Goal: Task Accomplishment & Management: Use online tool/utility

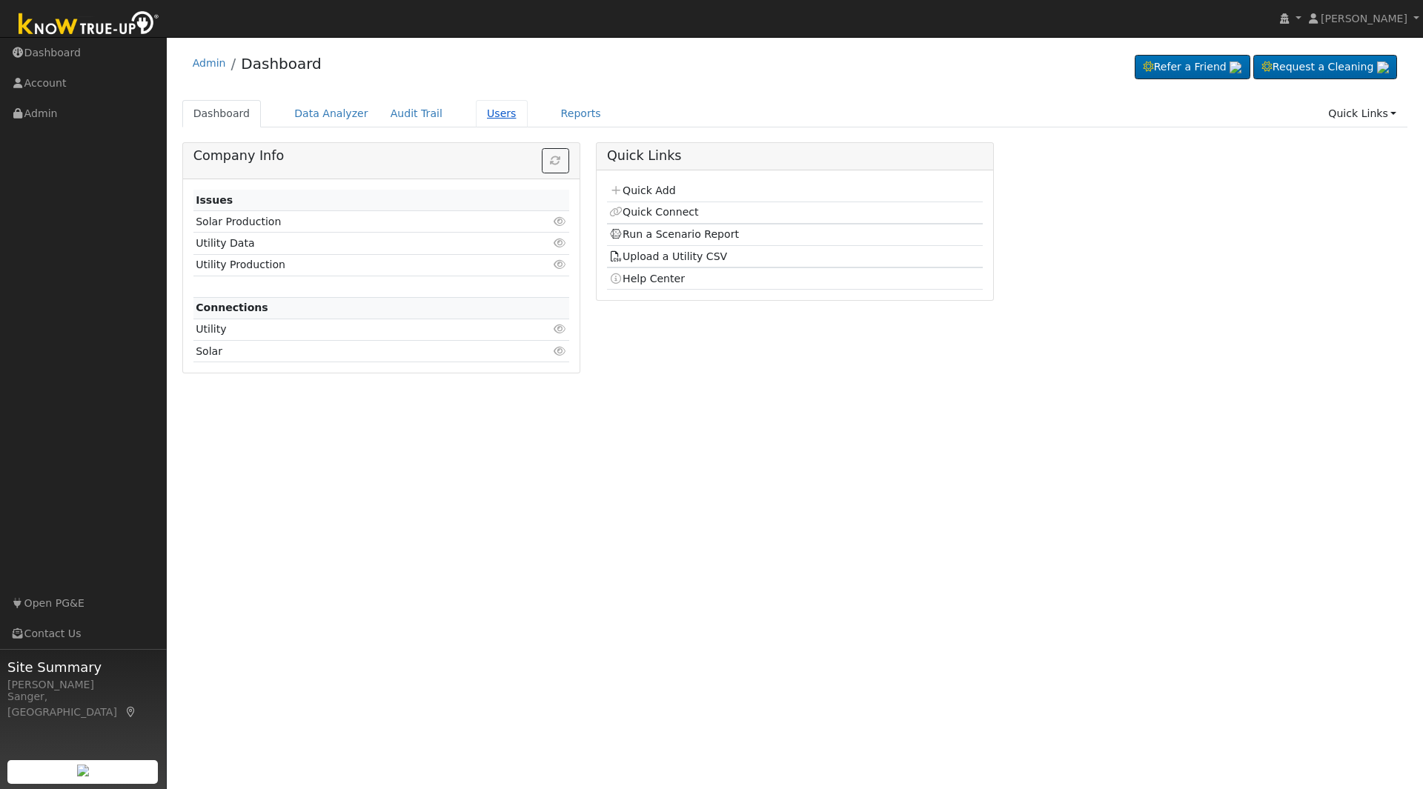
click at [476, 111] on link "Users" at bounding box center [502, 113] width 52 height 27
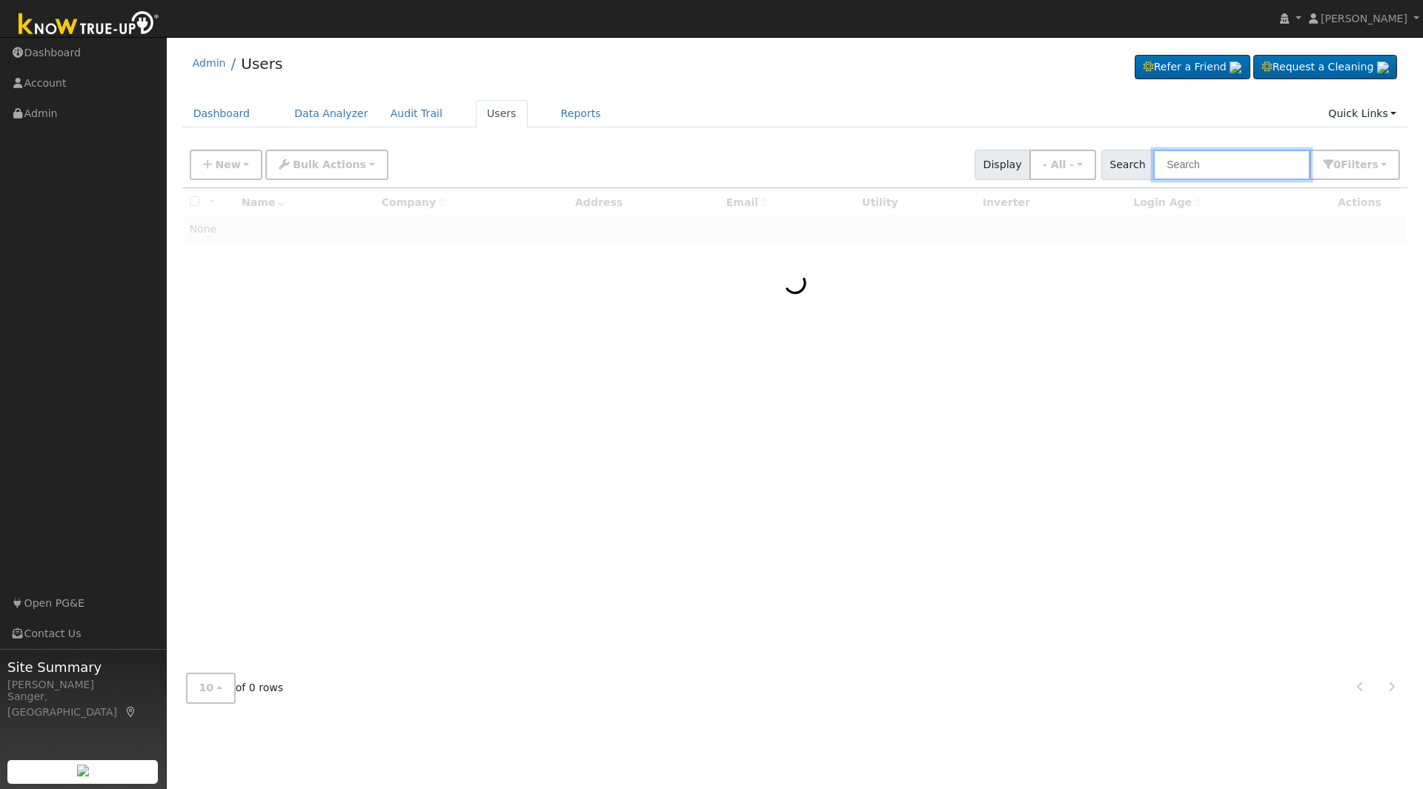
click at [1229, 167] on input "text" at bounding box center [1231, 165] width 157 height 30
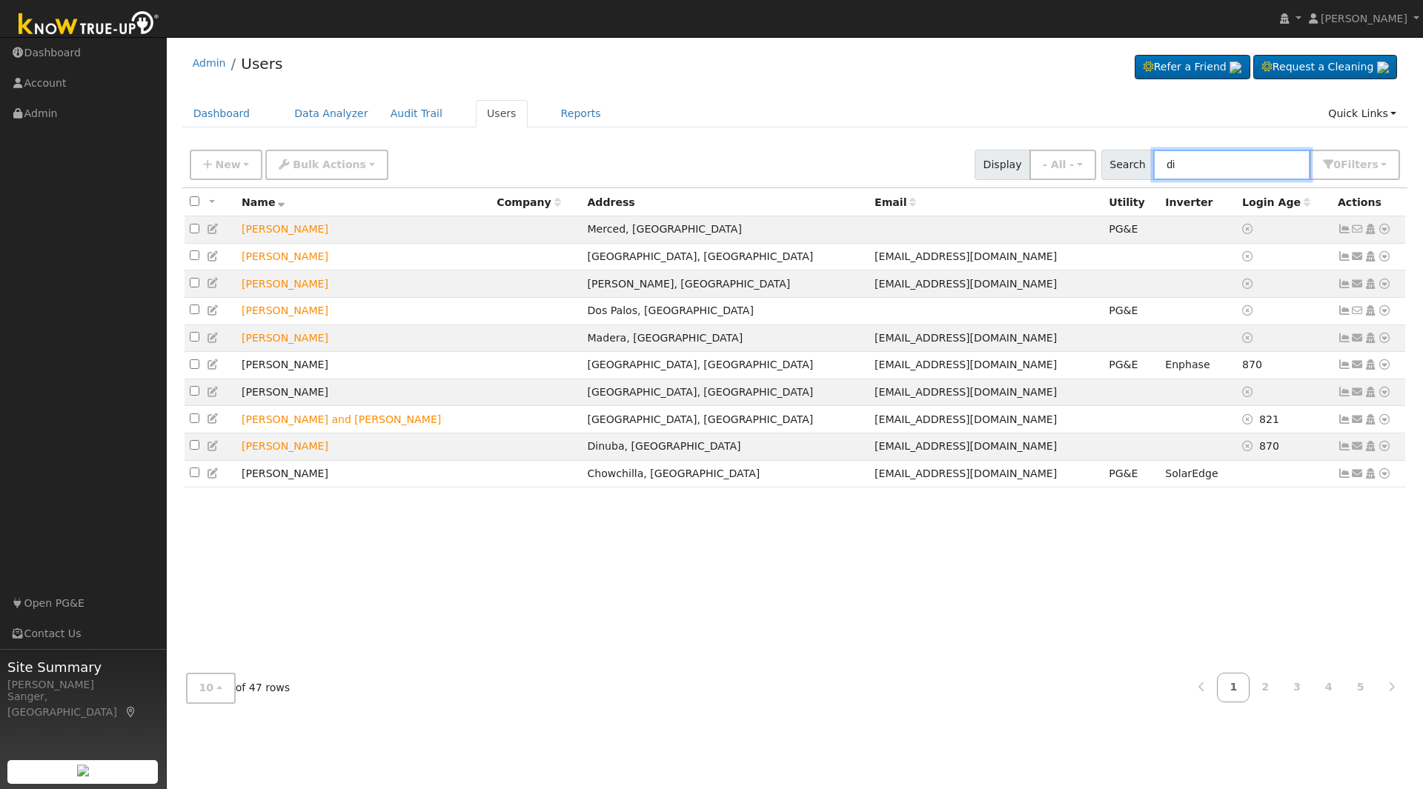
type input "d"
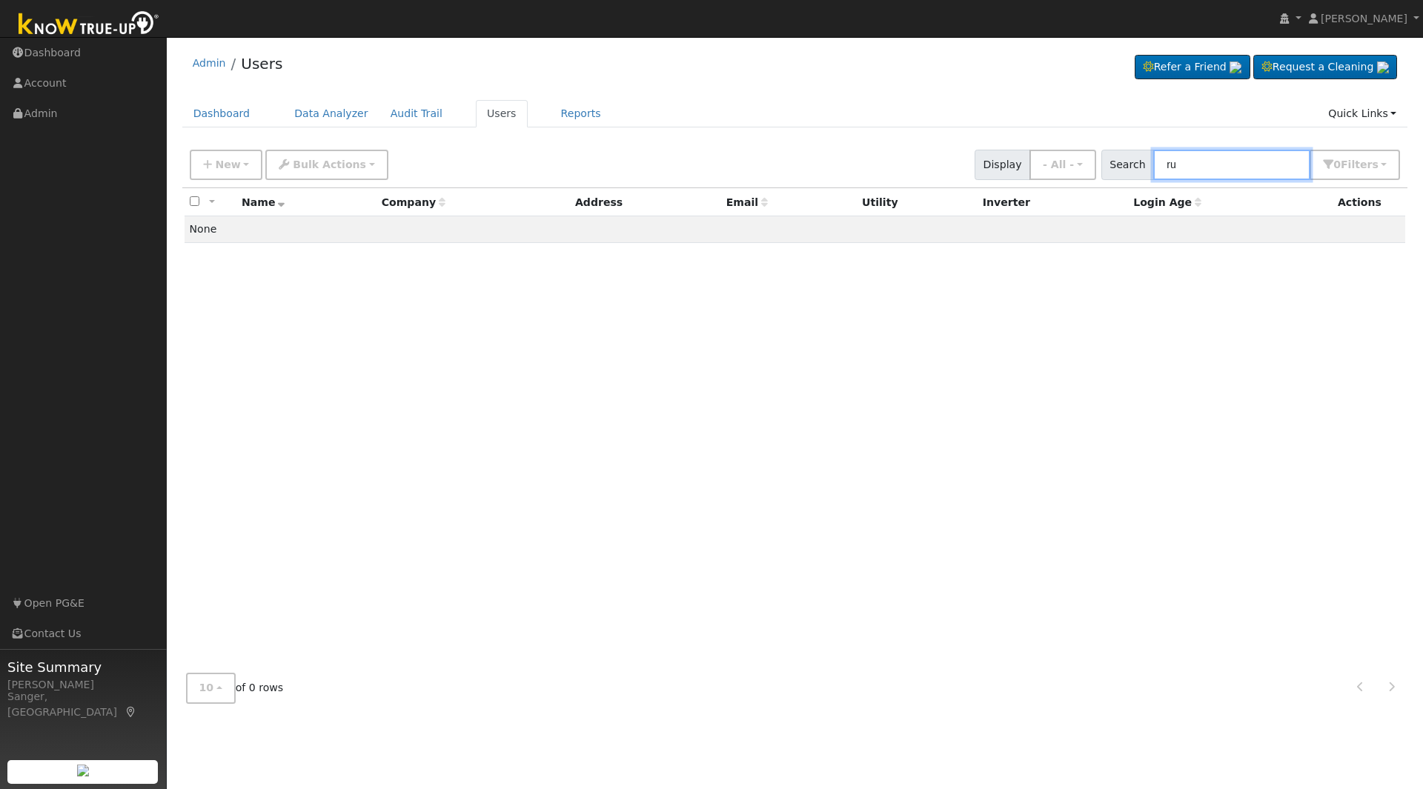
type input "r"
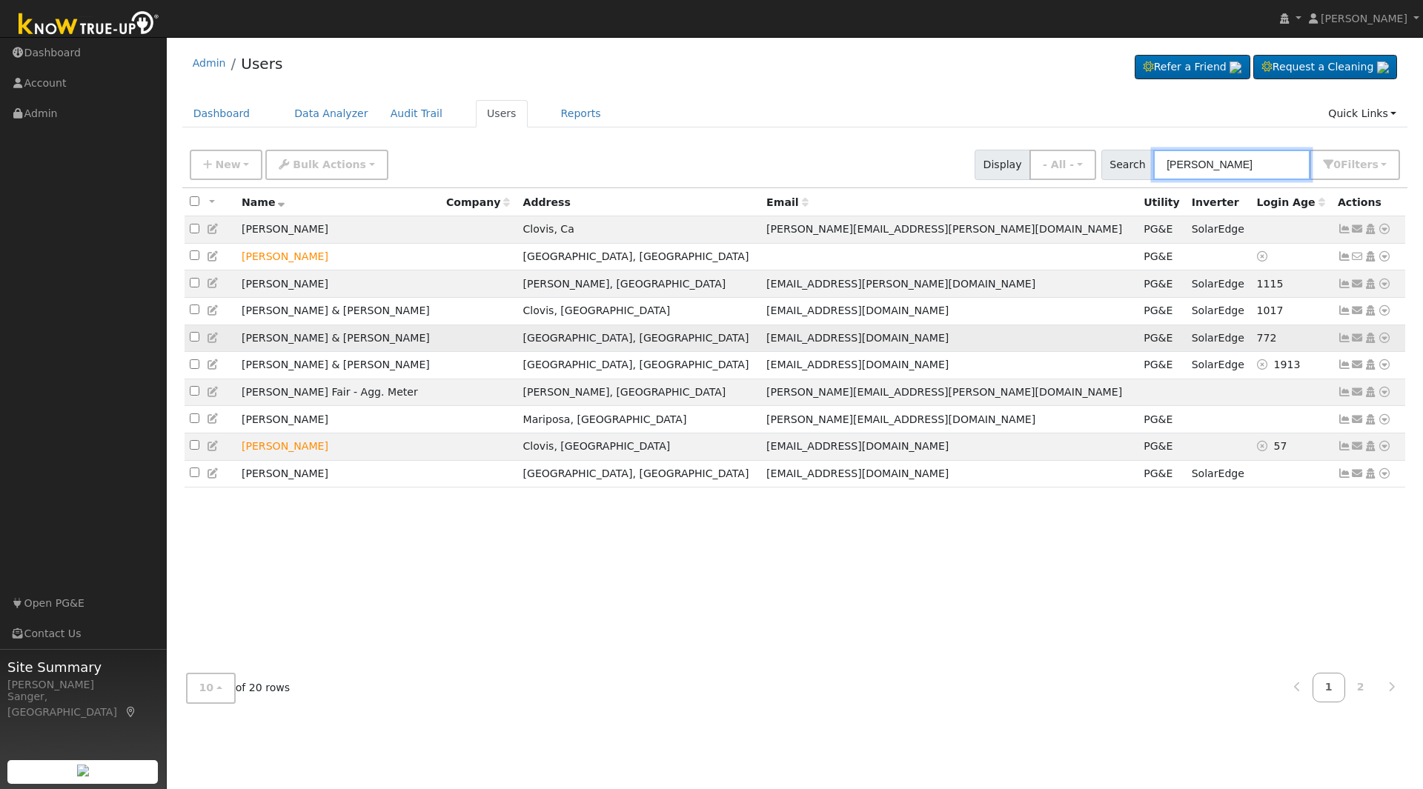
type input "[PERSON_NAME]"
click at [1384, 343] on icon at bounding box center [1384, 338] width 13 height 10
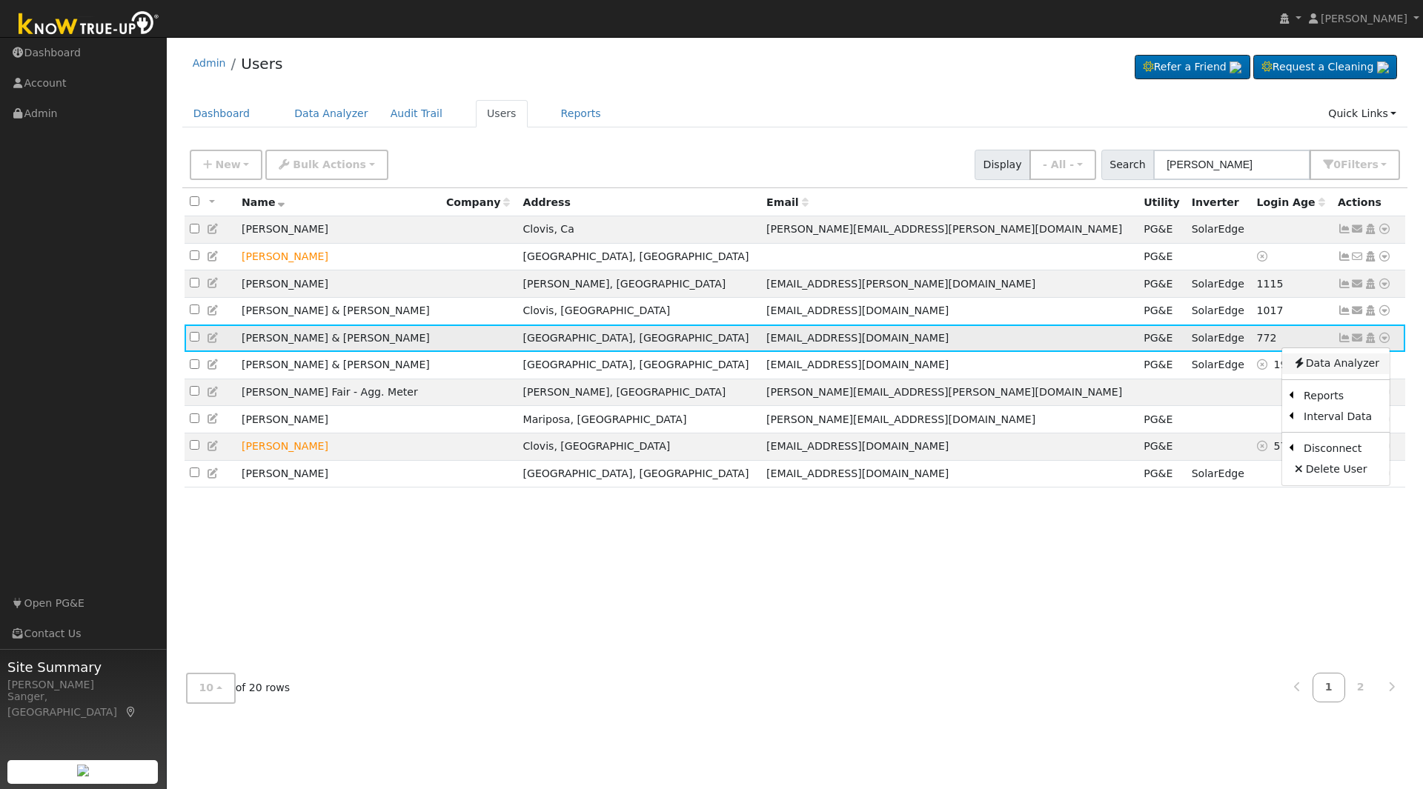
click at [1346, 366] on link "Data Analyzer" at bounding box center [1335, 363] width 107 height 21
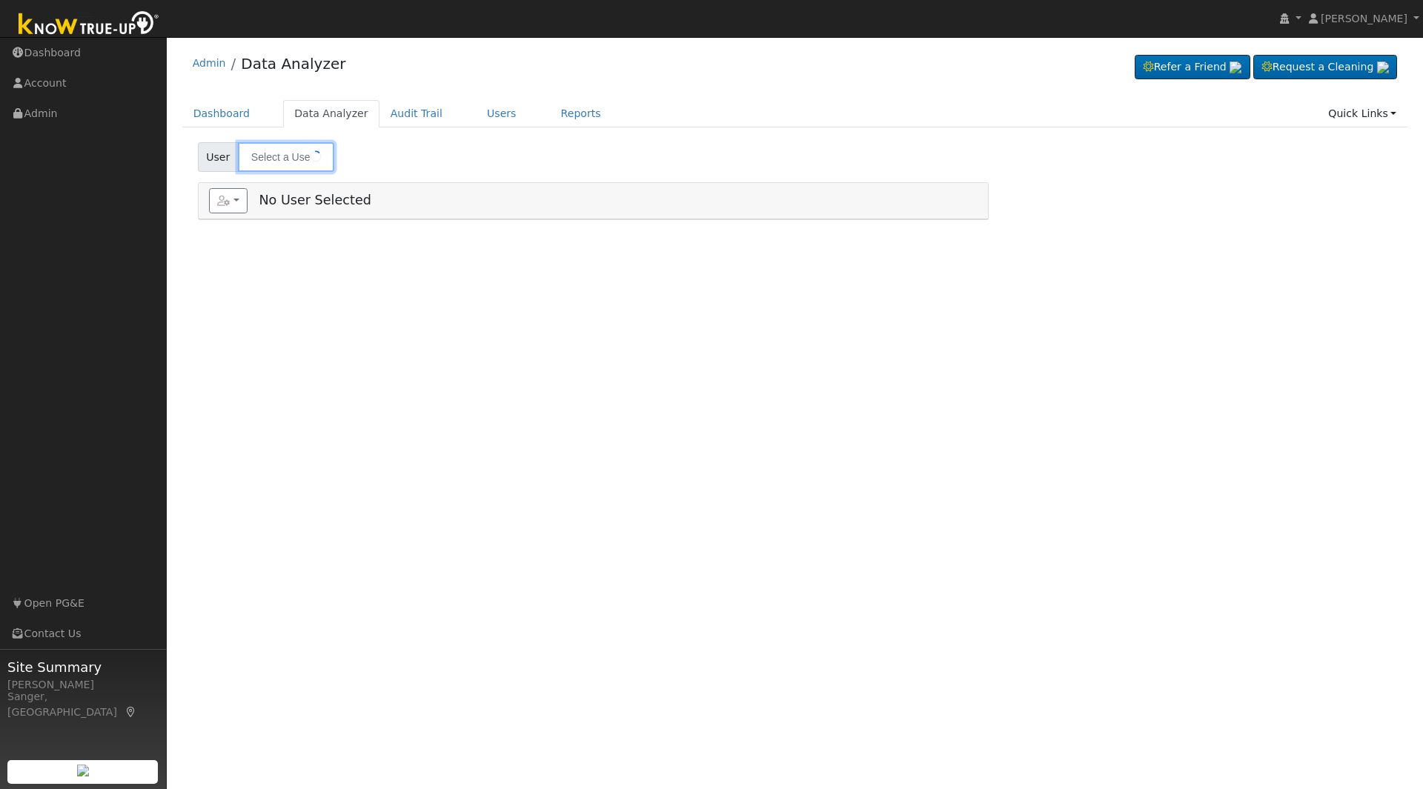
type input "[PERSON_NAME] & [PERSON_NAME]"
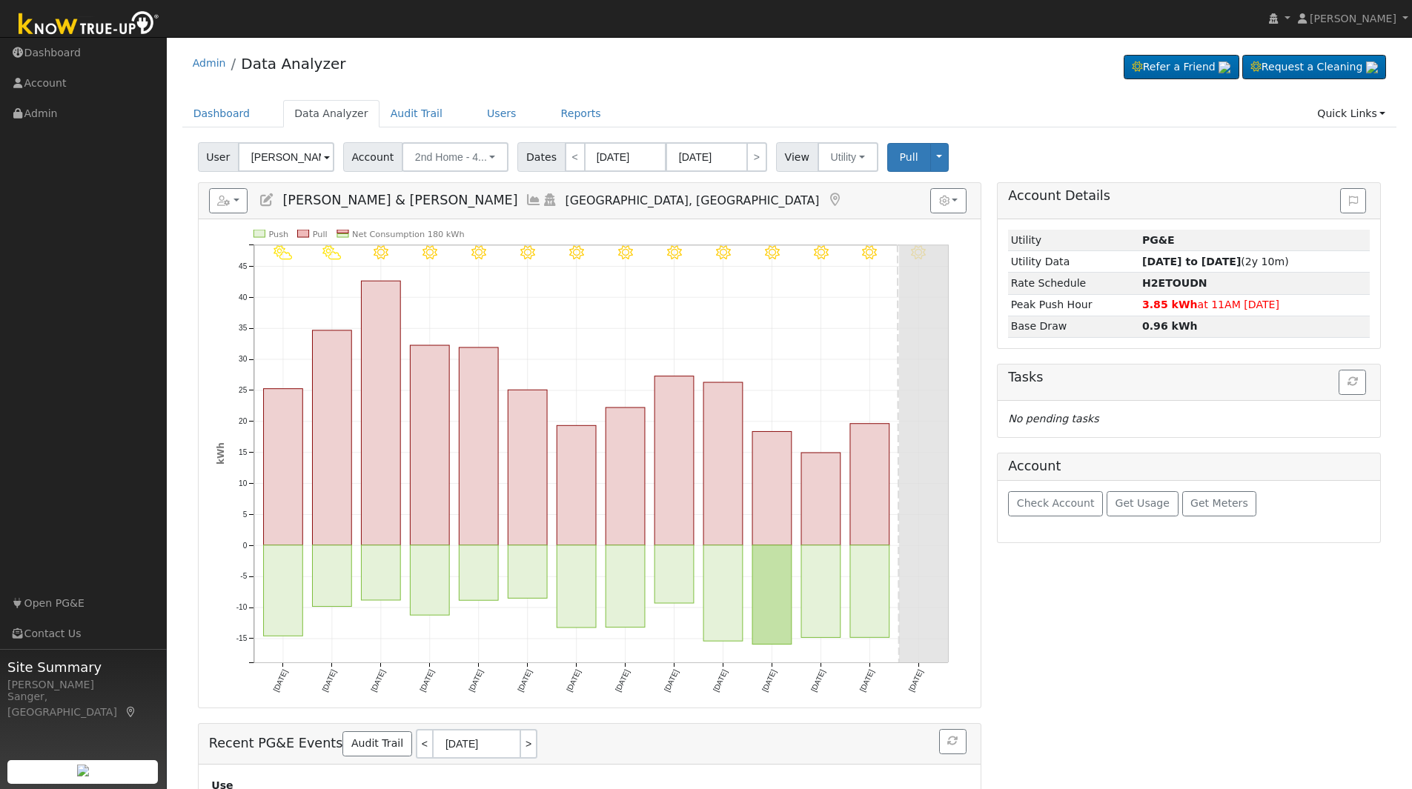
click at [525, 199] on icon at bounding box center [533, 199] width 16 height 13
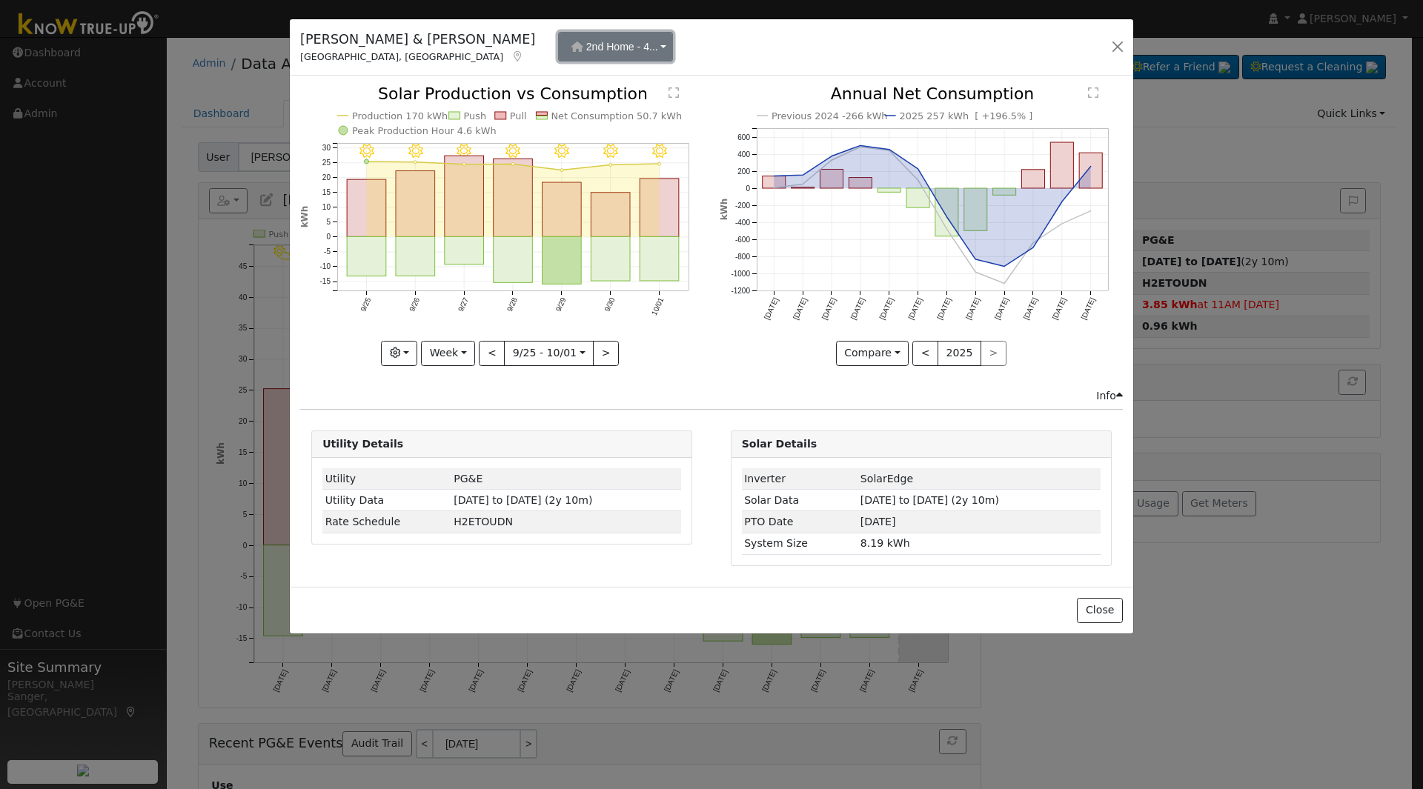
click at [586, 53] on span "2nd Home - 4..." at bounding box center [622, 47] width 72 height 12
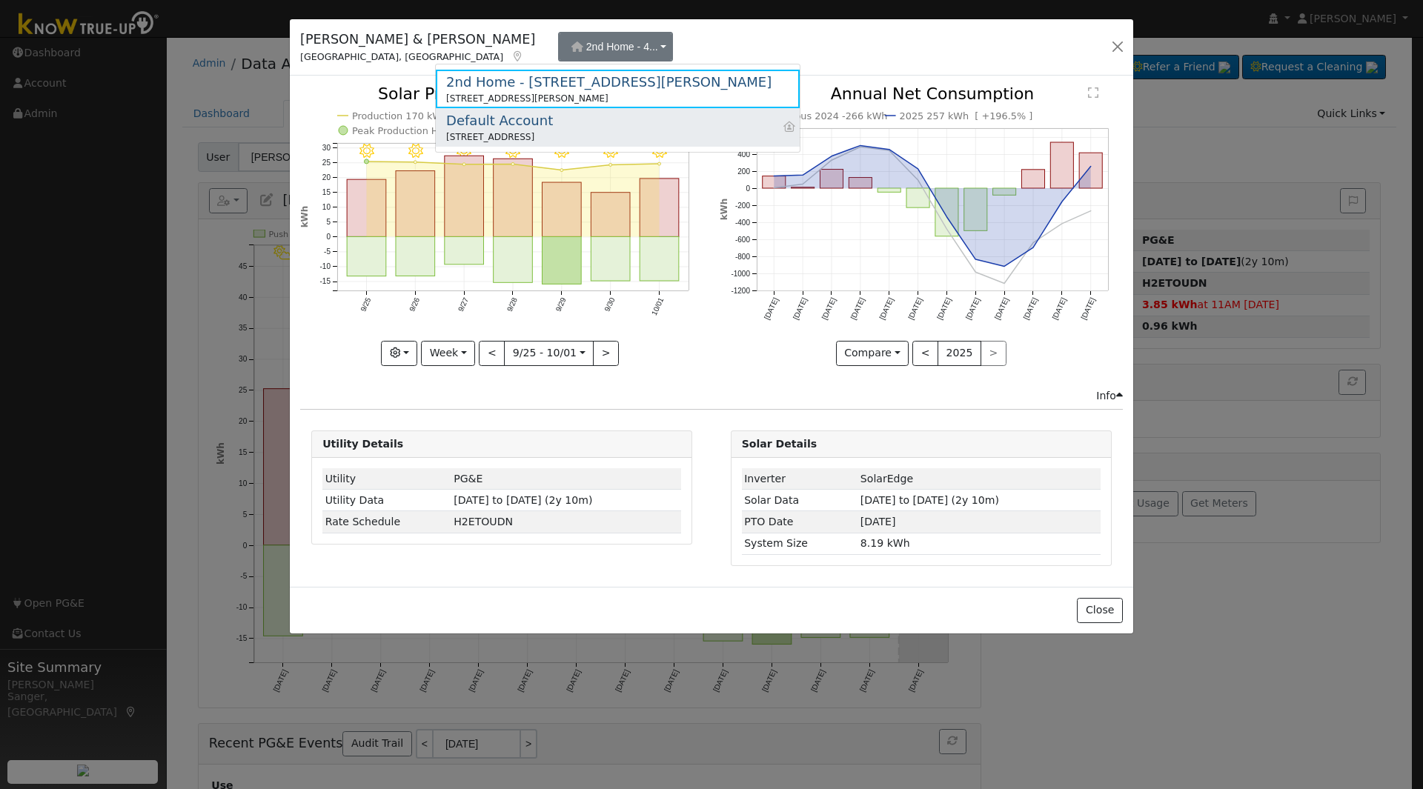
click at [496, 124] on div "Default Account" at bounding box center [499, 120] width 107 height 20
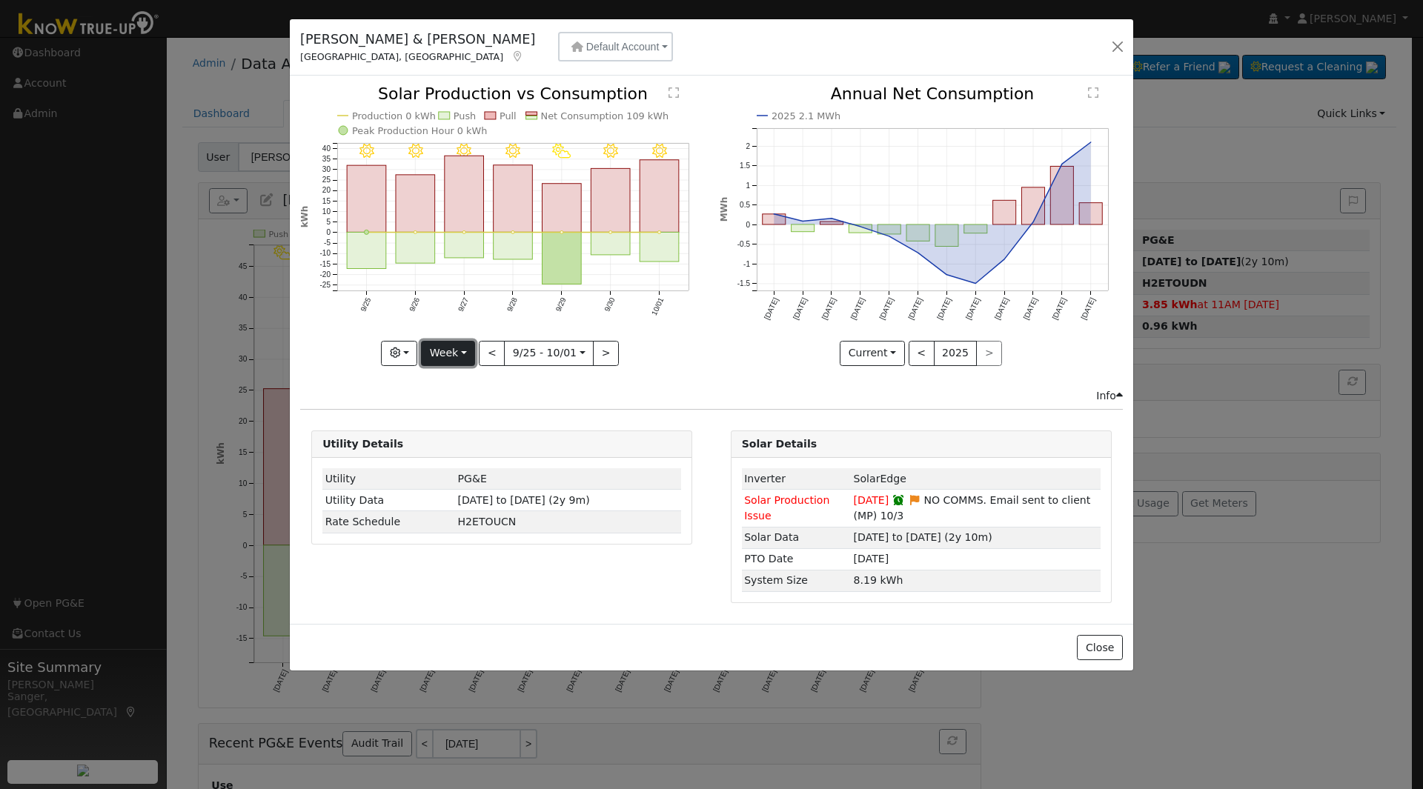
click at [456, 353] on button "Week" at bounding box center [448, 353] width 54 height 25
click at [454, 448] on link "Year" at bounding box center [473, 446] width 103 height 21
type input "2024-10-01"
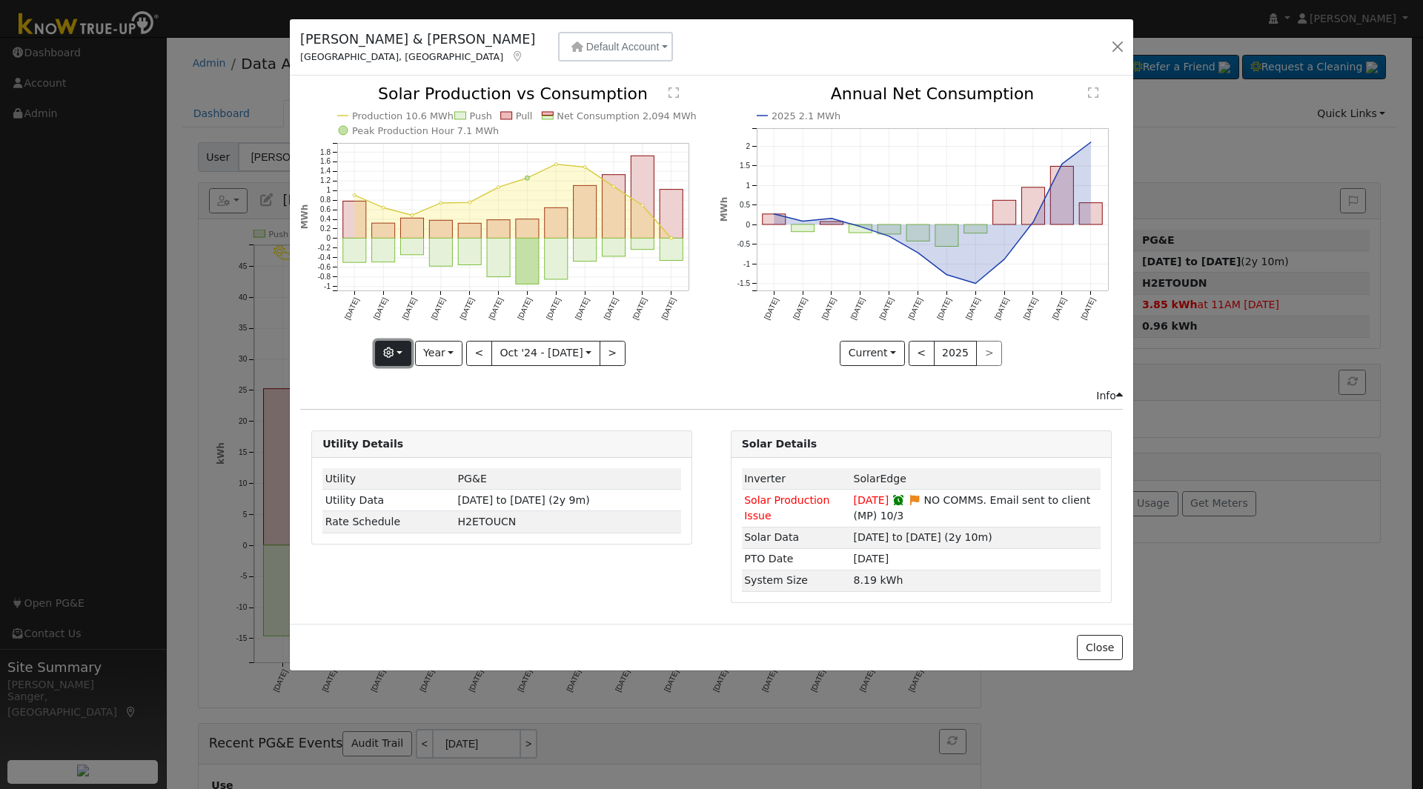
click at [393, 348] on icon "button" at bounding box center [388, 353] width 10 height 10
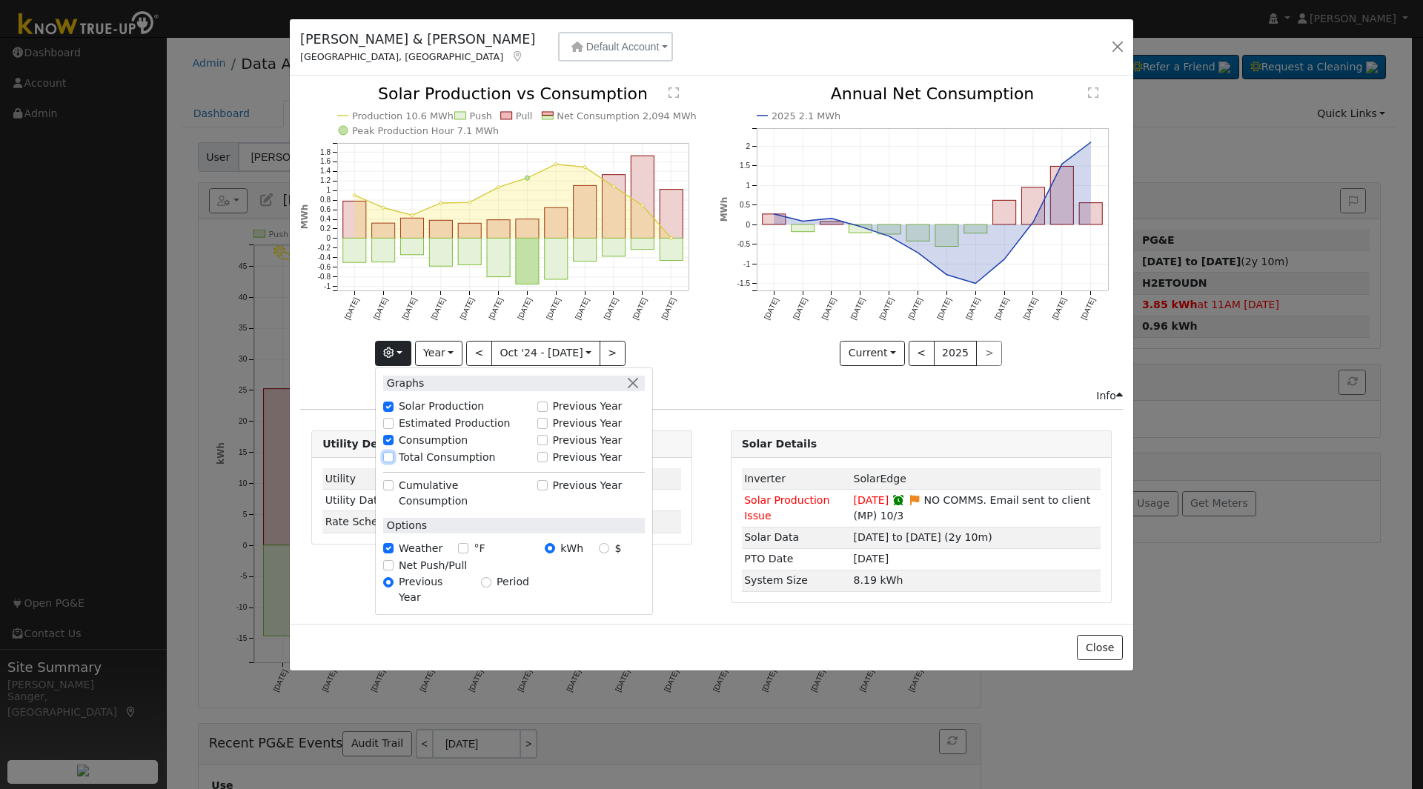
click at [393, 458] on input "Total Consumption" at bounding box center [388, 457] width 10 height 10
checkbox input "true"
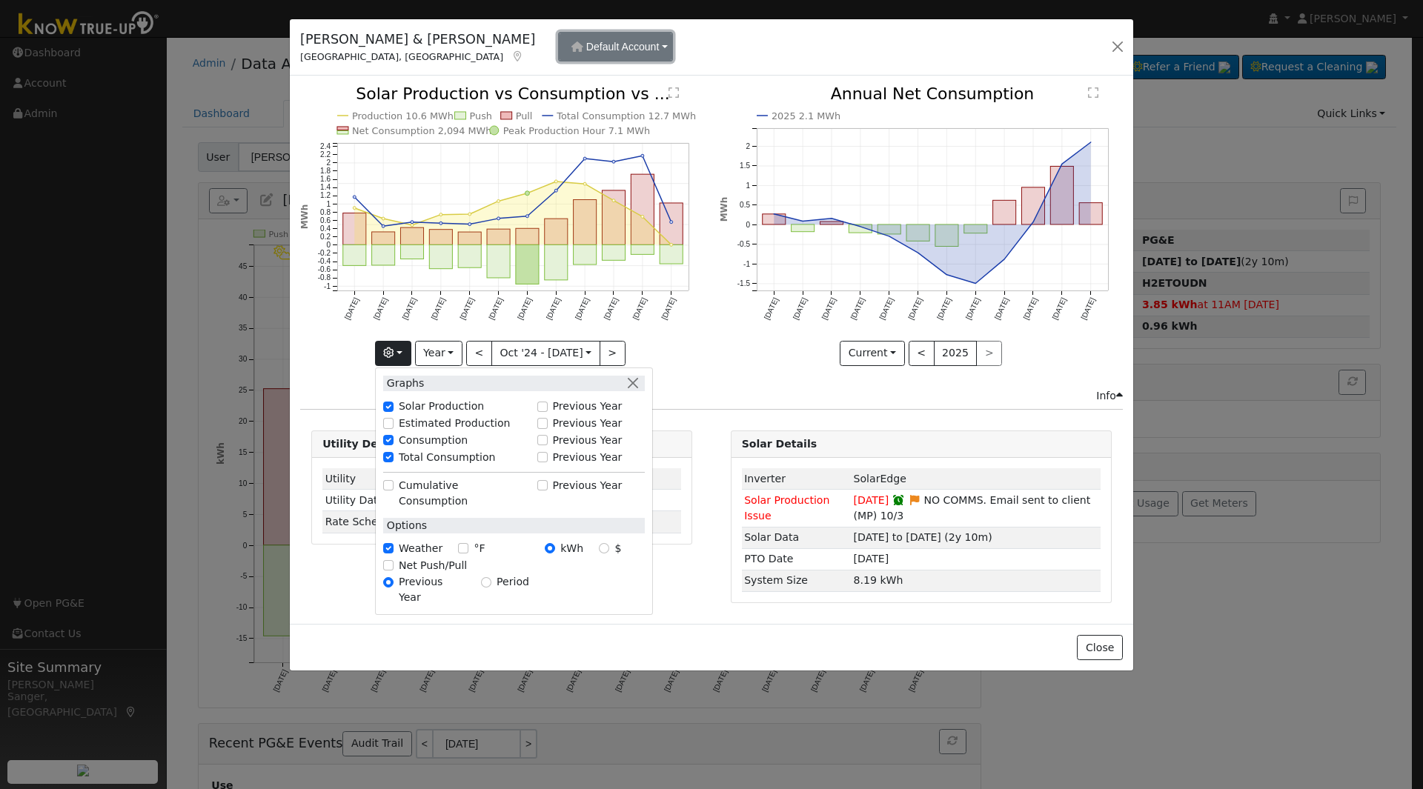
click at [586, 42] on span "Default Account" at bounding box center [622, 47] width 73 height 12
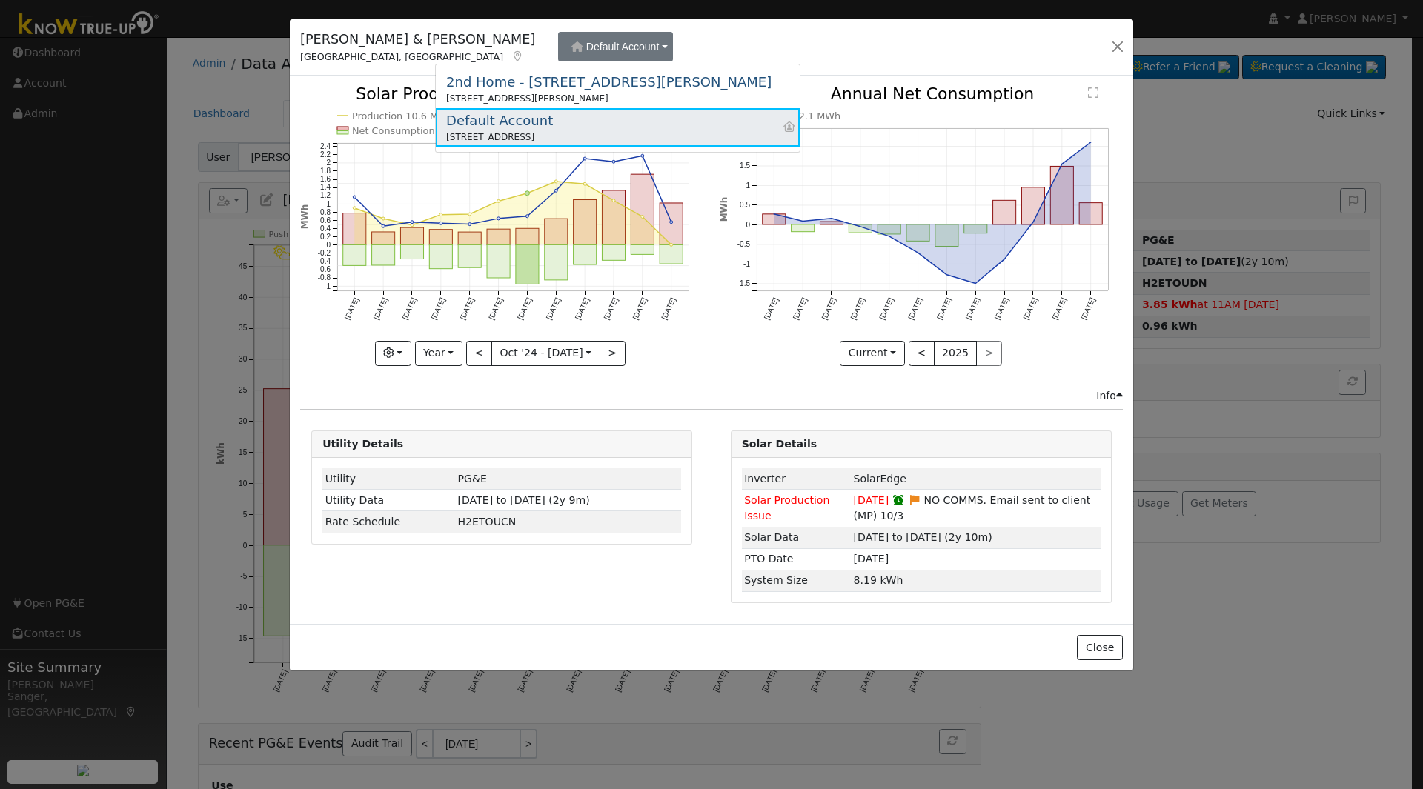
click at [494, 122] on div "Default Account" at bounding box center [499, 120] width 107 height 20
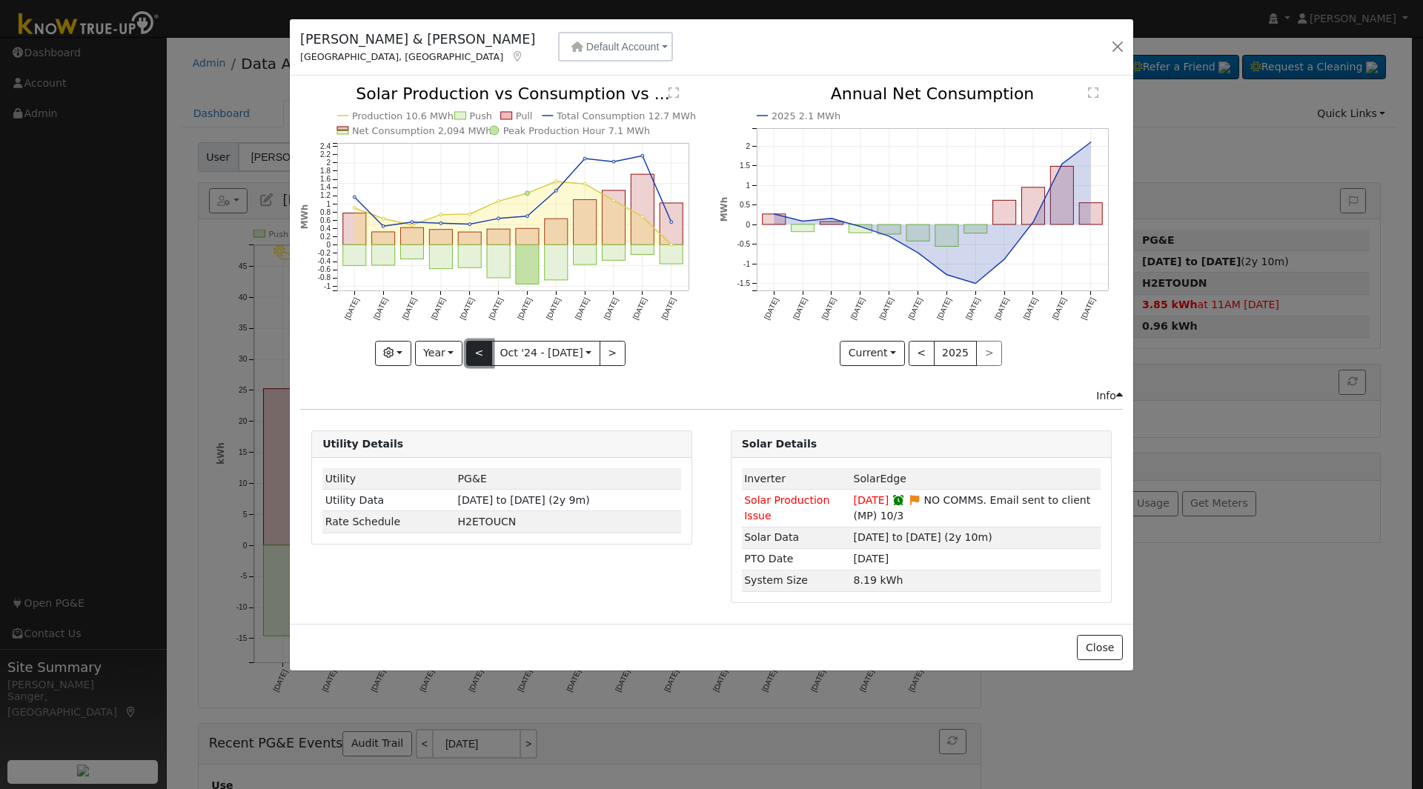
click at [483, 345] on button "<" at bounding box center [479, 353] width 26 height 25
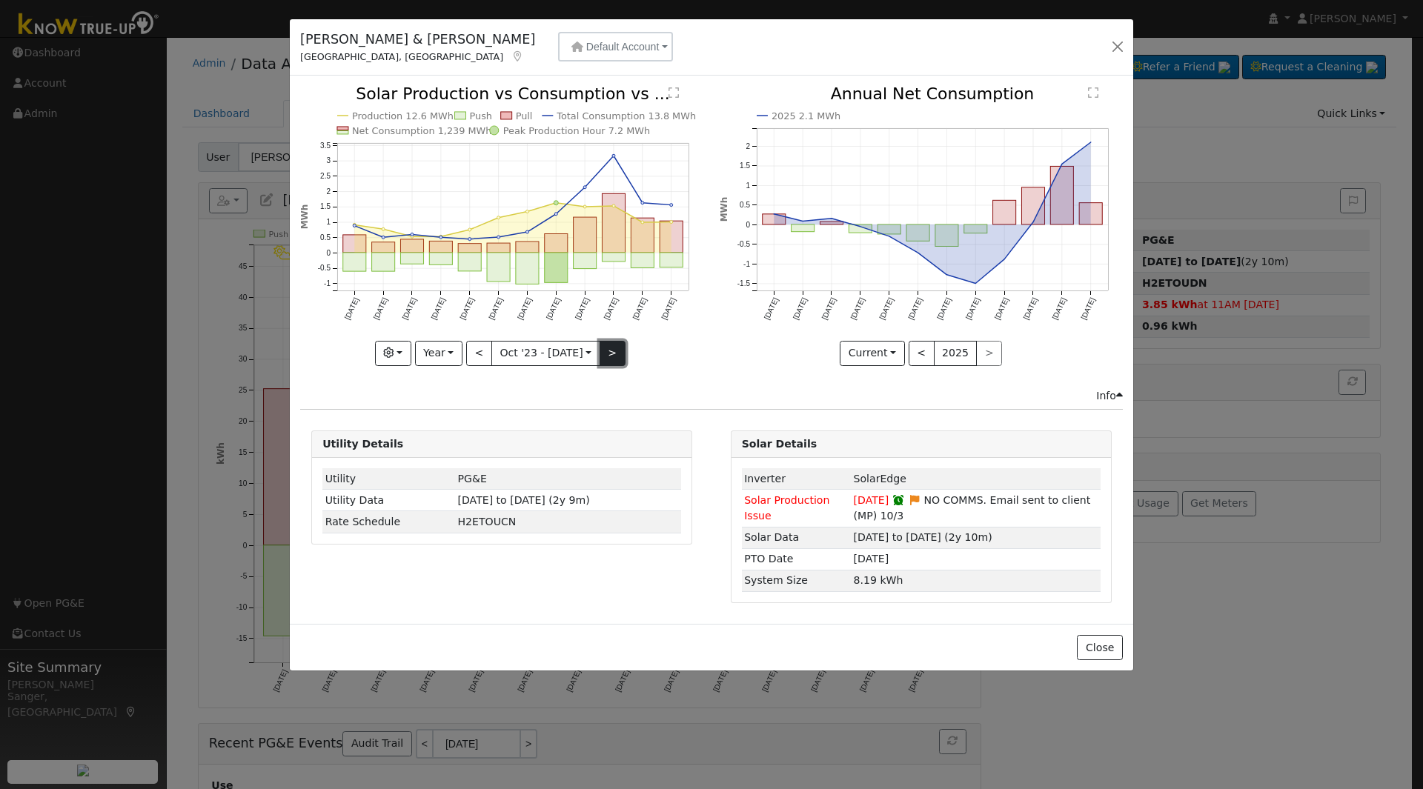
click at [611, 352] on button ">" at bounding box center [613, 353] width 26 height 25
type input "2024-10-01"
